Goal: Task Accomplishment & Management: Complete application form

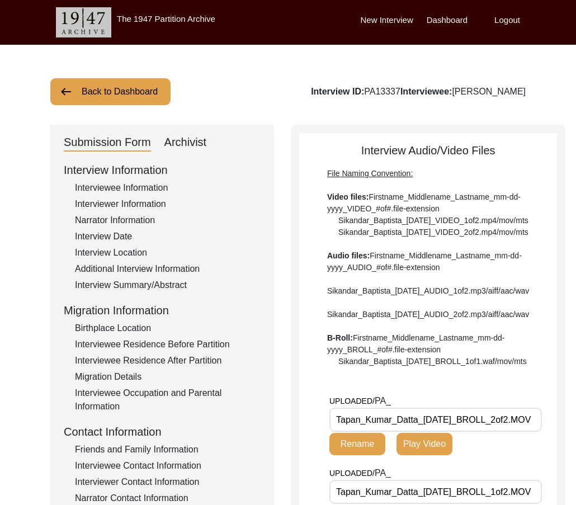
click at [192, 145] on div "Archivist" at bounding box center [185, 143] width 42 height 18
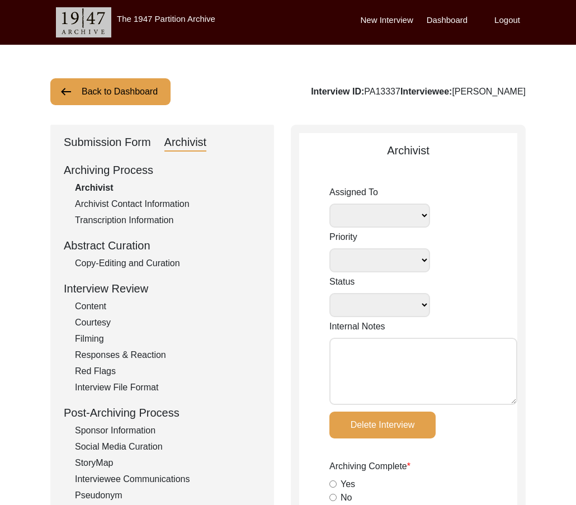
click at [381, 214] on select "Assigned To" at bounding box center [379, 215] width 101 height 24
click at [426, 212] on select "Assigned To" at bounding box center [379, 215] width 101 height 24
select select
select select "Archiving In Progress"
type textarea "[DATE] [GEOGRAPHIC_DATA]: Assigned to Brianna to archive. Due [DATE]. When arch…"
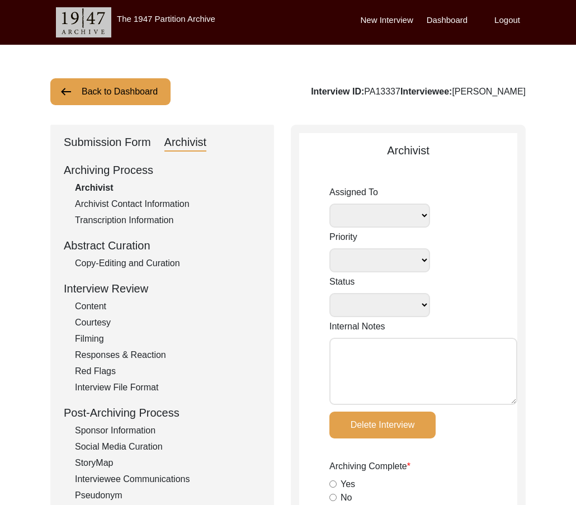
radio input "true"
type input "[DATE]"
type textarea "Loremi 77, 0827 Dolorsi: Ametcons. Adip-elit seddo eiusm. Temporincid Utlab: Et…"
radio input "true"
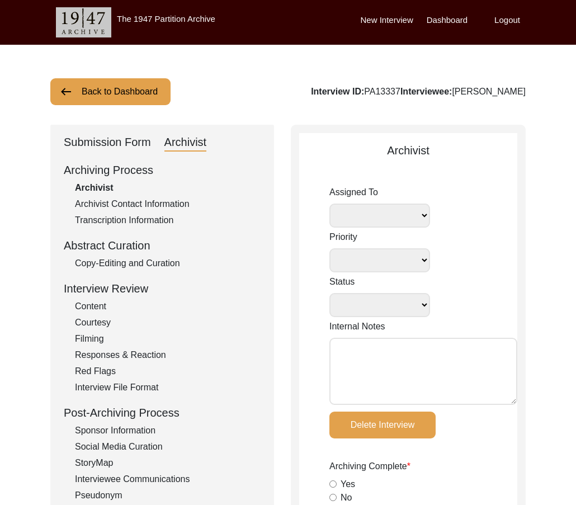
radio input "true"
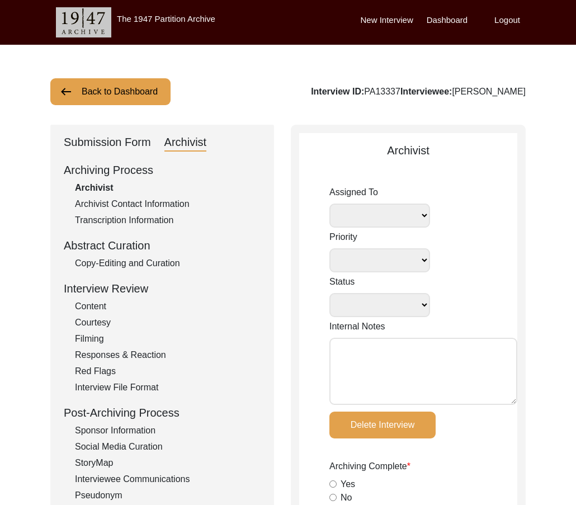
radio input "true"
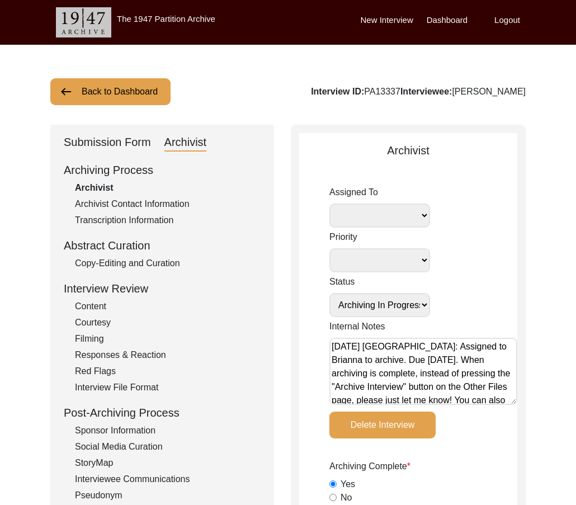
select select
drag, startPoint x: 124, startPoint y: 203, endPoint x: 115, endPoint y: 197, distance: 10.9
click at [124, 203] on div "Archivist Contact Information" at bounding box center [168, 203] width 186 height 13
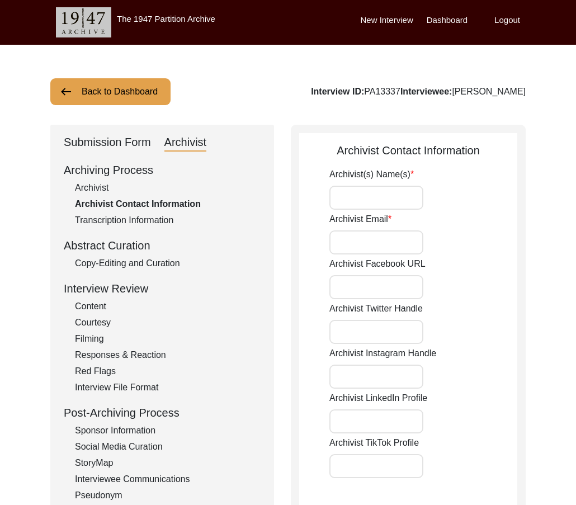
click at [110, 190] on div "Archivist" at bounding box center [168, 187] width 186 height 13
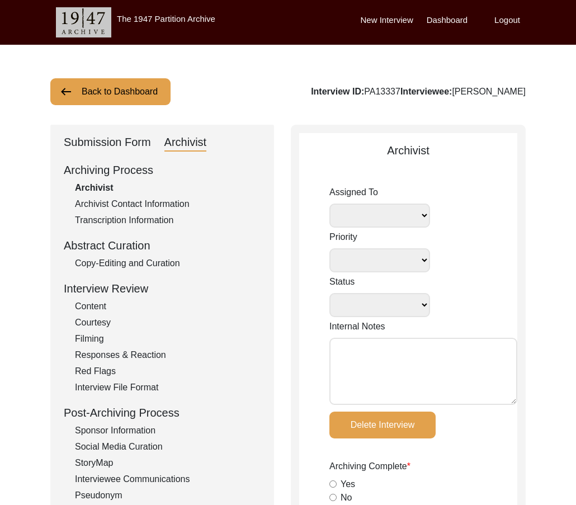
click at [419, 218] on select "[PERSON_NAME] [PERSON_NAME] archivist [PERSON_NAME] [PERSON_NAME]" at bounding box center [379, 215] width 101 height 24
select select
select select "Archiving In Progress"
type textarea "[DATE] [GEOGRAPHIC_DATA]: Assigned to Brianna to archive. Due [DATE]. When arch…"
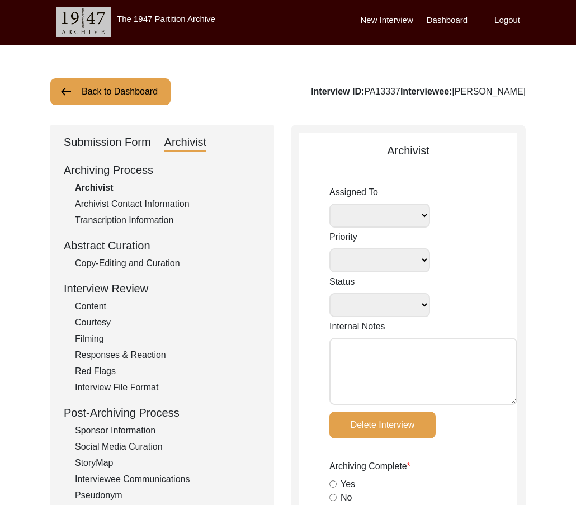
radio input "true"
type input "[DATE]"
type textarea "Loremi 77, 0827 Dolorsi: Ametcons. Adip-elit seddo eiusm. Temporincid Utlab: Et…"
radio input "true"
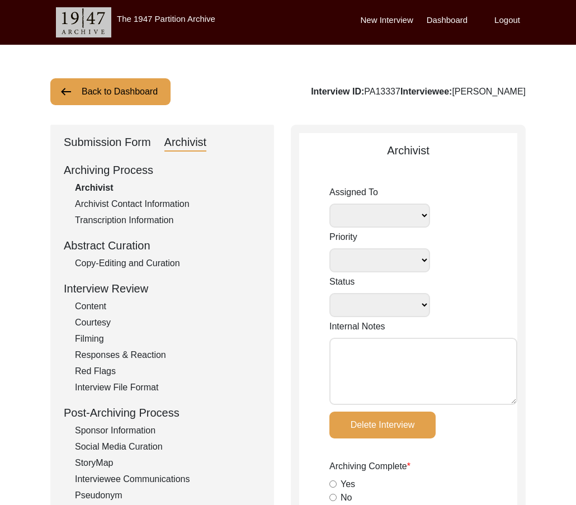
radio input "true"
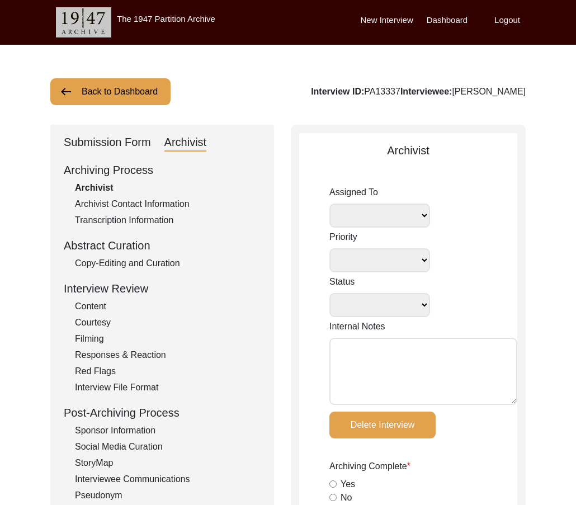
radio input "true"
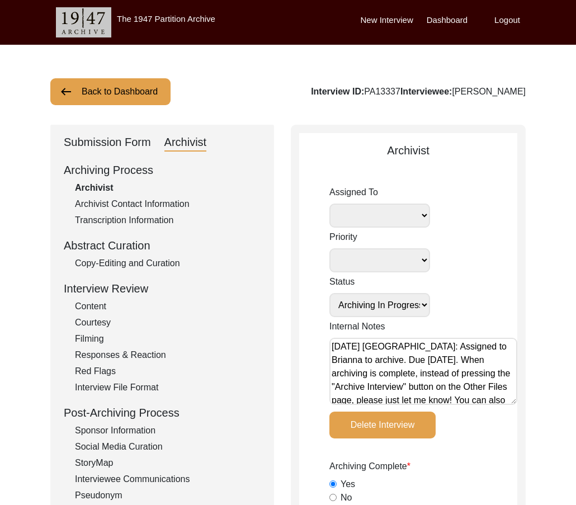
select select "507"
click at [329, 203] on select "[PERSON_NAME] [PERSON_NAME] archivist [PERSON_NAME] [PERSON_NAME]" at bounding box center [379, 215] width 101 height 24
click at [333, 347] on textarea "[DATE] [GEOGRAPHIC_DATA]: Assigned to Brianna to archive. Due [DATE]. When arch…" at bounding box center [423, 371] width 188 height 67
click at [339, 347] on textarea "[DATE] [GEOGRAPHIC_DATA]: Assigned to Brianna to archive. Due [DATE]. When arch…" at bounding box center [423, 371] width 188 height 67
paste textarea "[DATE] Victoria: [PERSON_NAME] finished archiving this, but it needs to be pres…"
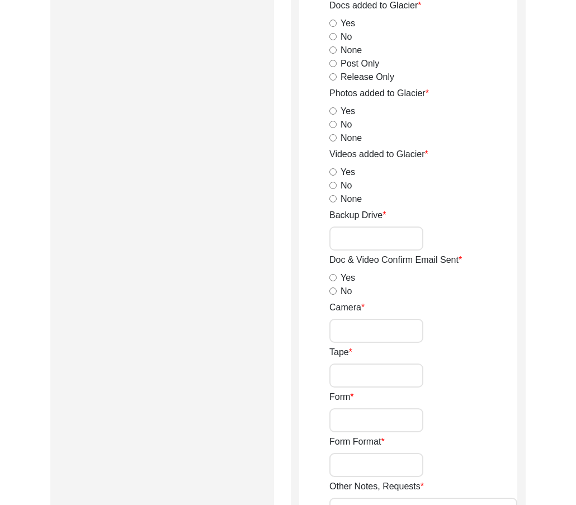
scroll to position [1951, 0]
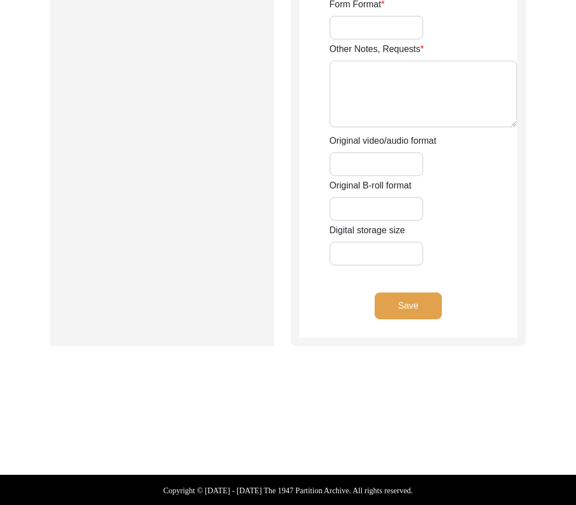
type textarea "[DATE] Victoria: [PERSON_NAME] finished archiving this, but it needs to be pres…"
click at [410, 308] on button "Save" at bounding box center [407, 305] width 67 height 27
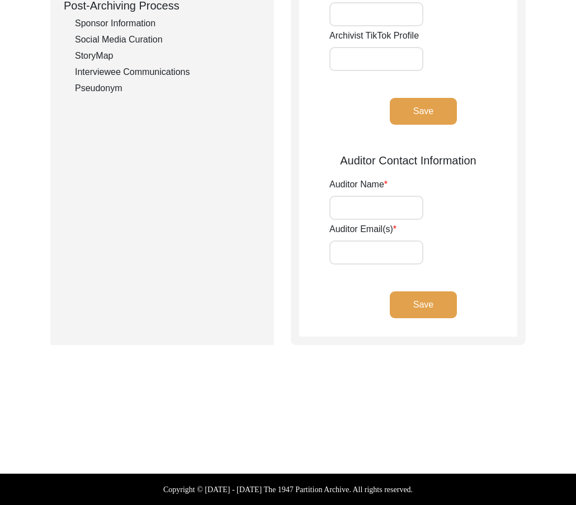
type input "[PERSON_NAME]"
type input "[EMAIL_ADDRESS][DOMAIN_NAME]"
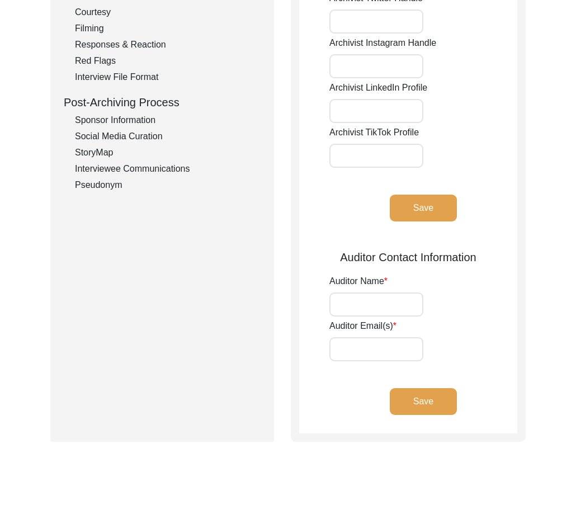
scroll to position [0, 0]
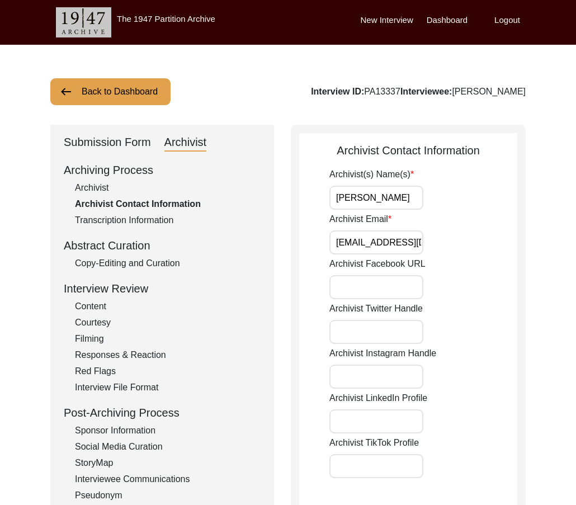
click at [510, 16] on label "Logout" at bounding box center [507, 20] width 26 height 13
